Goal: Go to known website: Go to known website

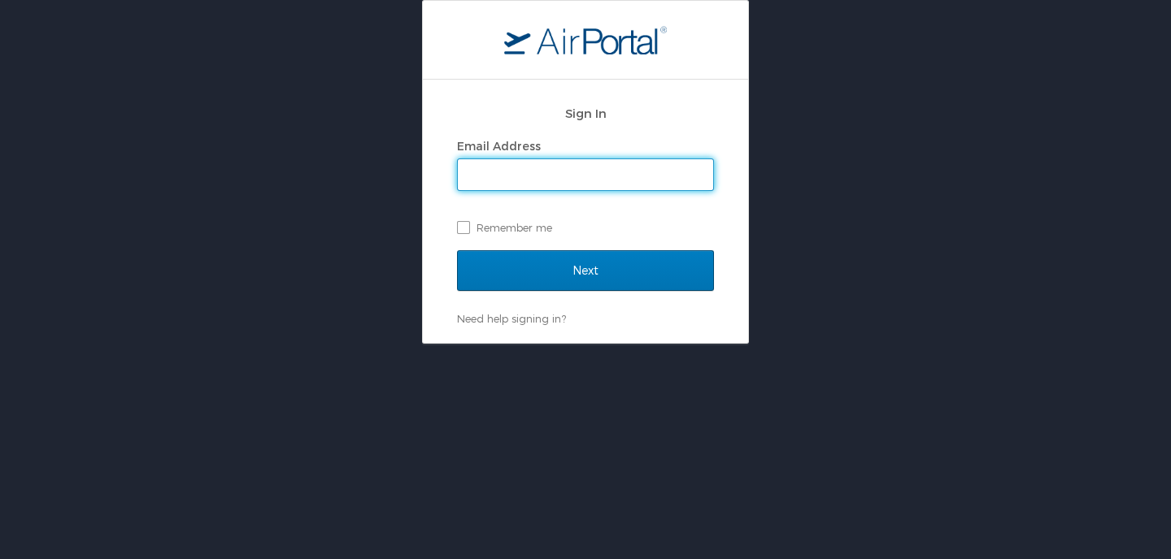
type input "joseph.cataudella@usskiandsnowboard.org"
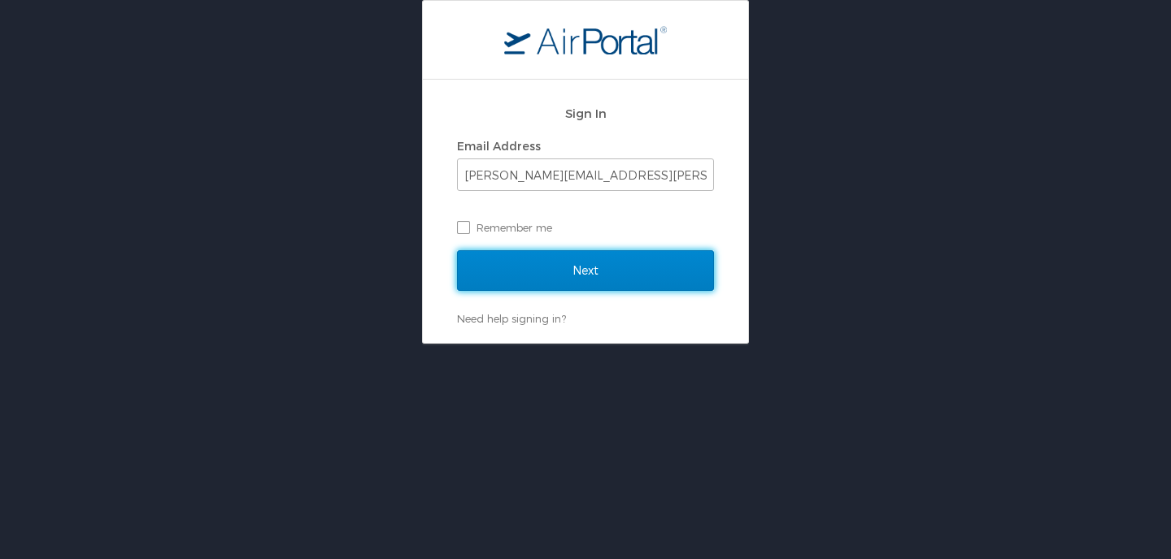
click at [612, 276] on input "Next" at bounding box center [585, 270] width 257 height 41
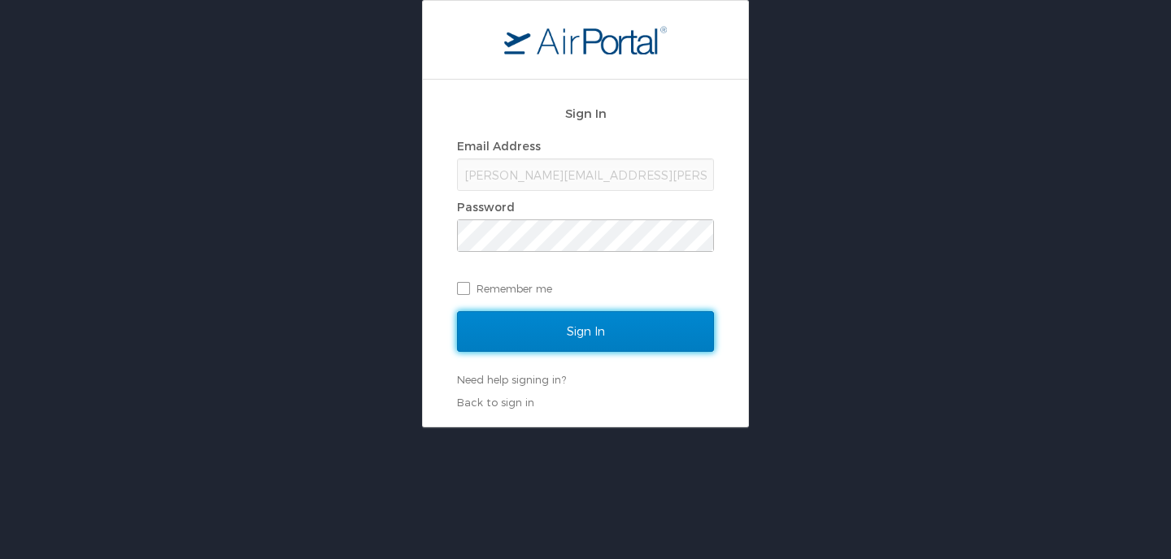
click at [589, 324] on input "Sign In" at bounding box center [585, 331] width 257 height 41
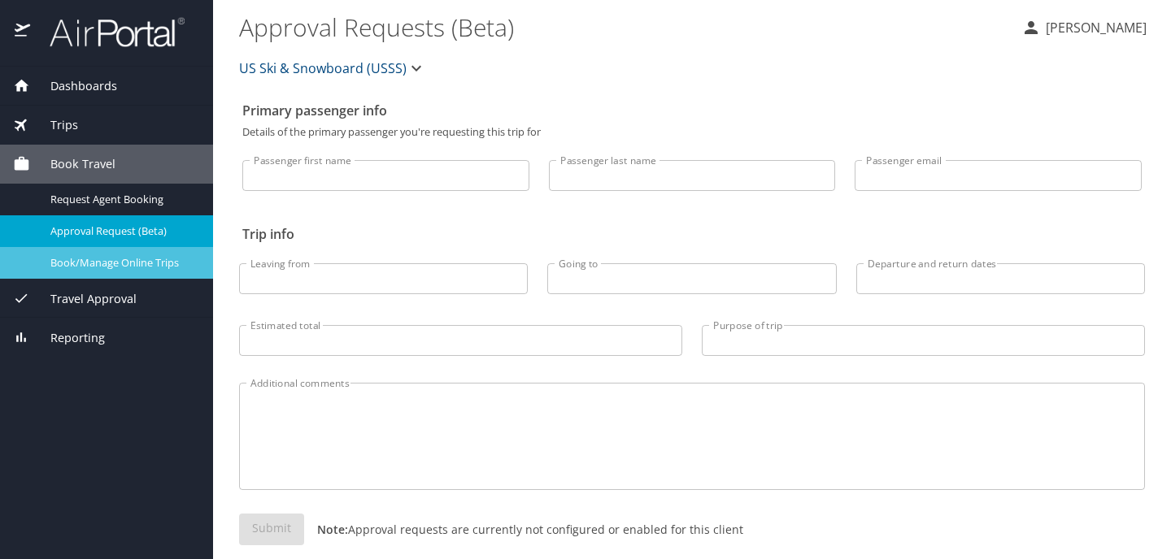
click at [153, 263] on span "Book/Manage Online Trips" at bounding box center [121, 262] width 143 height 15
